Goal: Navigation & Orientation: Go to known website

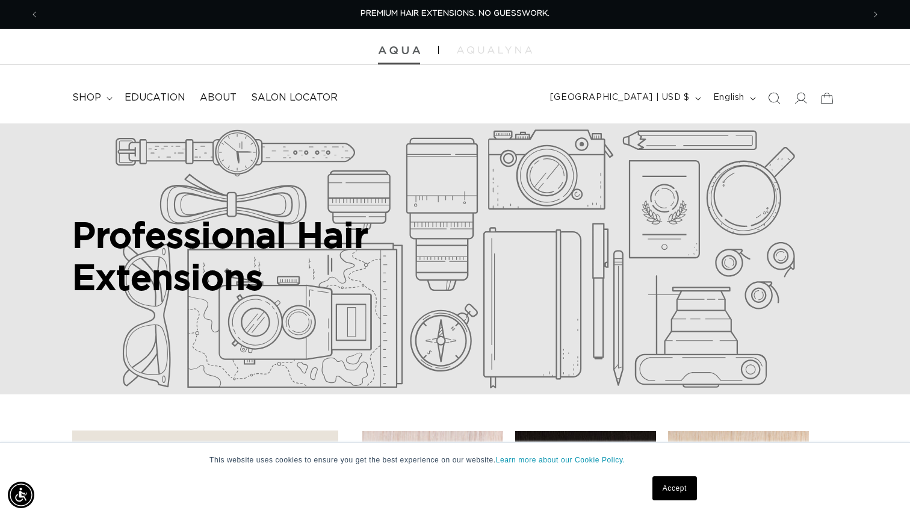
click at [392, 52] on img at bounding box center [399, 50] width 42 height 8
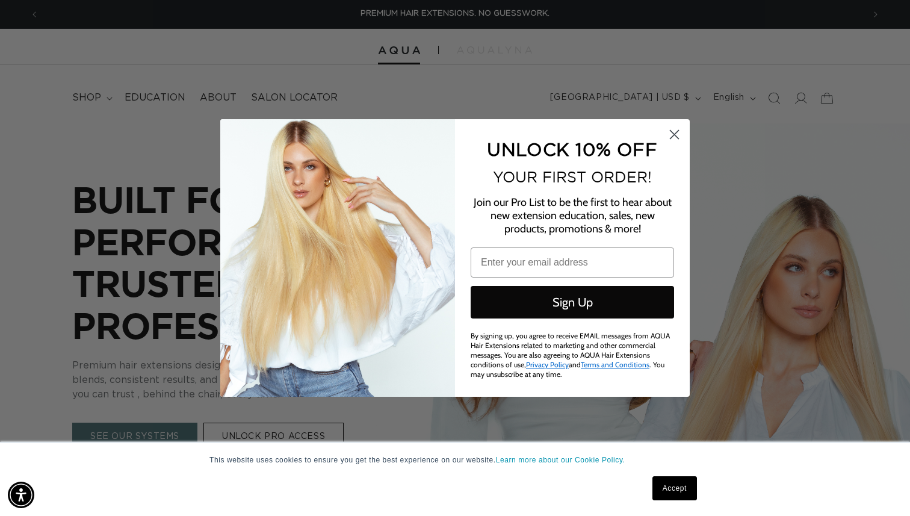
scroll to position [0, 1649]
click at [673, 134] on circle "Close dialog" at bounding box center [675, 135] width 20 height 20
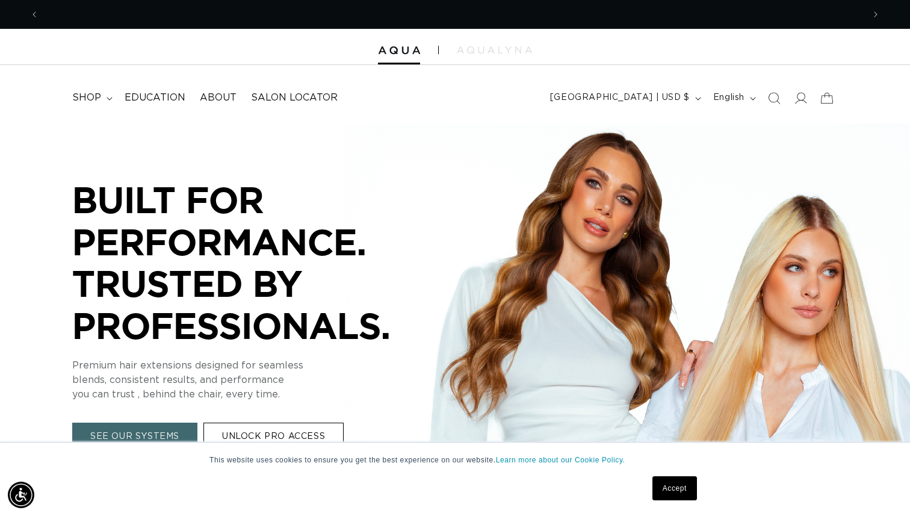
scroll to position [0, 825]
click at [494, 55] on div at bounding box center [455, 47] width 910 height 36
click at [489, 48] on img at bounding box center [494, 49] width 75 height 7
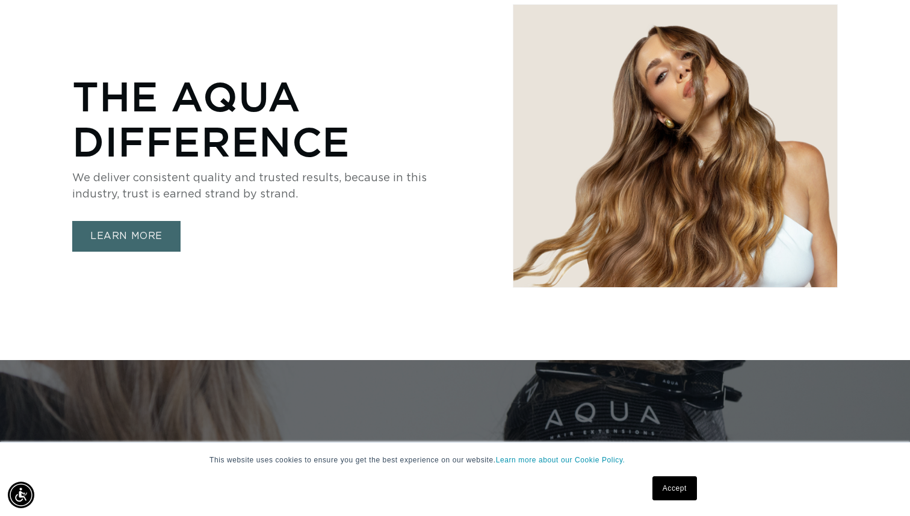
scroll to position [0, 0]
